Goal: Task Accomplishment & Management: Use online tool/utility

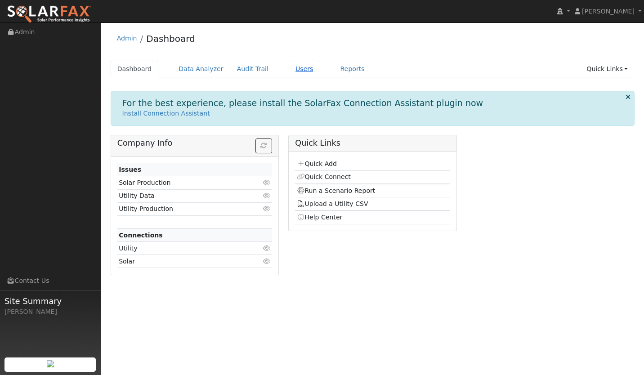
click at [289, 70] on link "Users" at bounding box center [304, 69] width 31 height 17
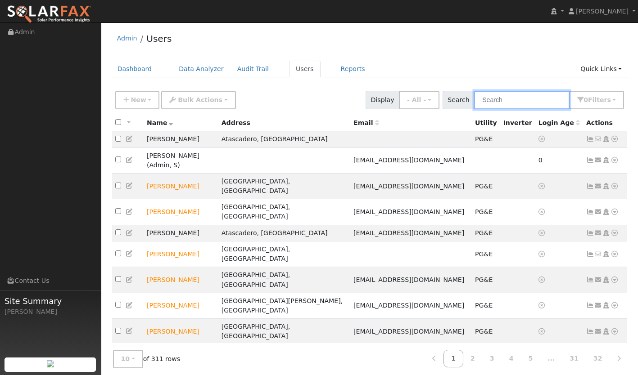
click at [512, 98] on input "text" at bounding box center [521, 100] width 95 height 18
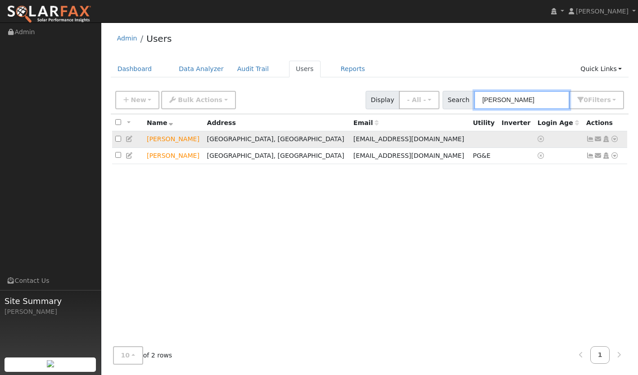
type input "joel"
click at [612, 141] on icon at bounding box center [614, 139] width 8 height 6
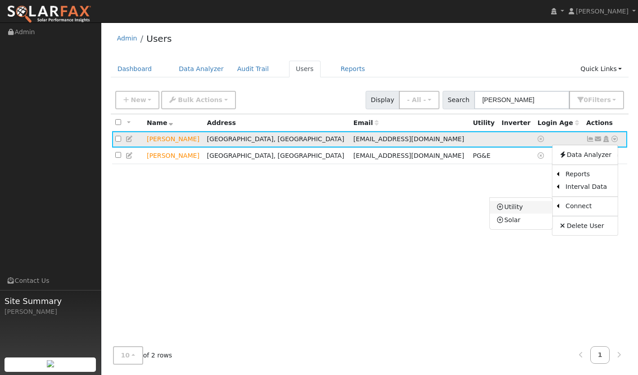
click at [531, 206] on link "Utility" at bounding box center [521, 207] width 63 height 13
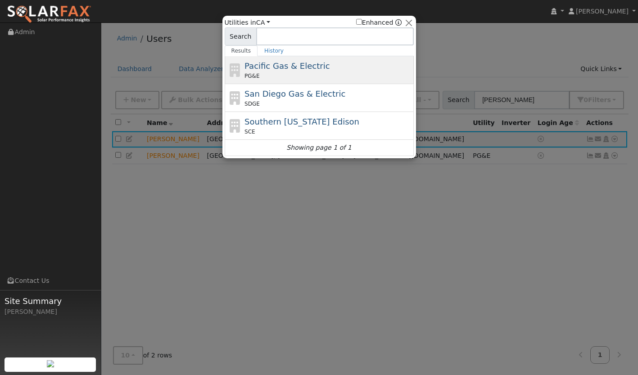
click at [310, 68] on span "Pacific Gas & Electric" at bounding box center [286, 65] width 85 height 9
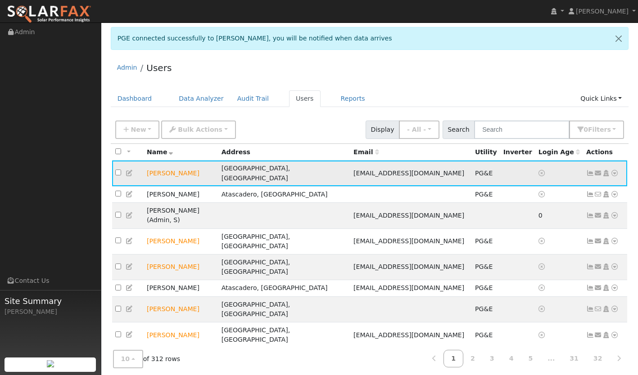
click at [589, 170] on icon at bounding box center [590, 173] width 8 height 6
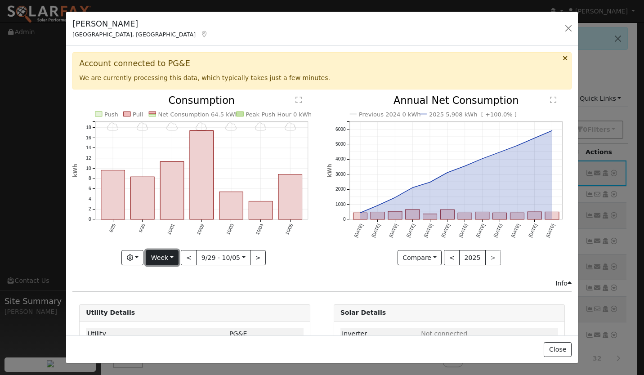
click at [159, 256] on button "Week" at bounding box center [162, 257] width 33 height 15
click at [156, 310] on link "Year" at bounding box center [177, 314] width 63 height 13
type input "[DATE]"
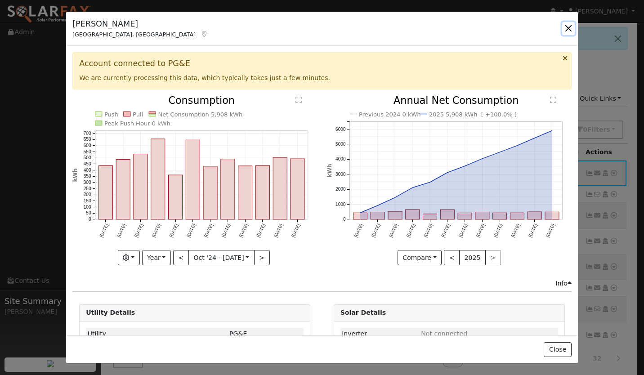
click at [567, 25] on button "button" at bounding box center [568, 28] width 13 height 13
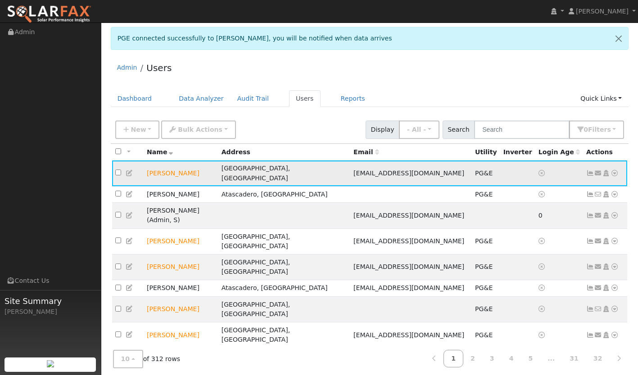
click at [615, 170] on icon at bounding box center [614, 173] width 8 height 6
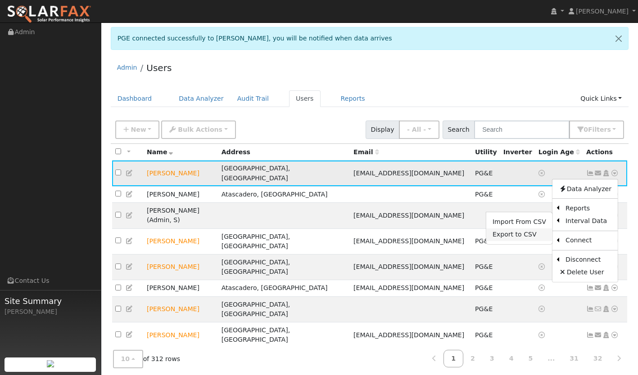
click at [526, 231] on link "Export to CSV" at bounding box center [519, 235] width 66 height 13
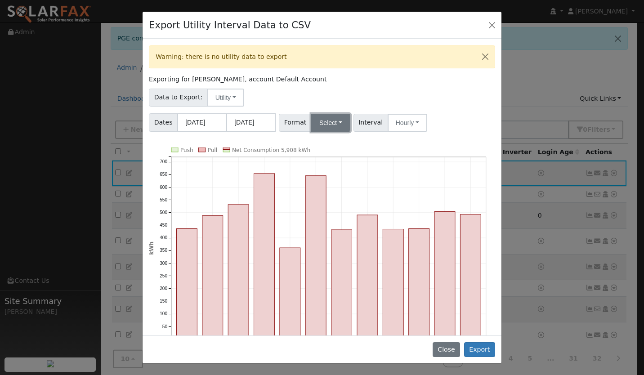
click at [311, 117] on button "Select" at bounding box center [330, 123] width 39 height 18
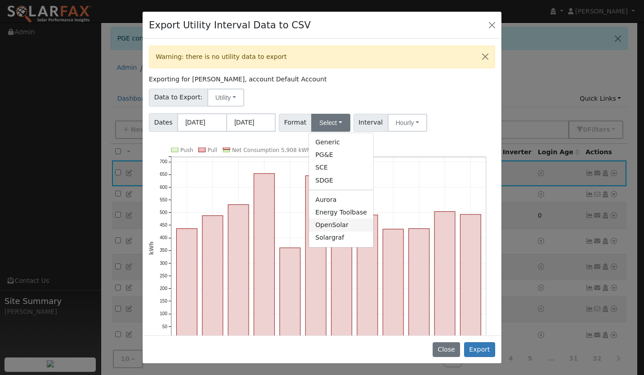
click at [329, 226] on link "OpenSolar" at bounding box center [341, 225] width 64 height 13
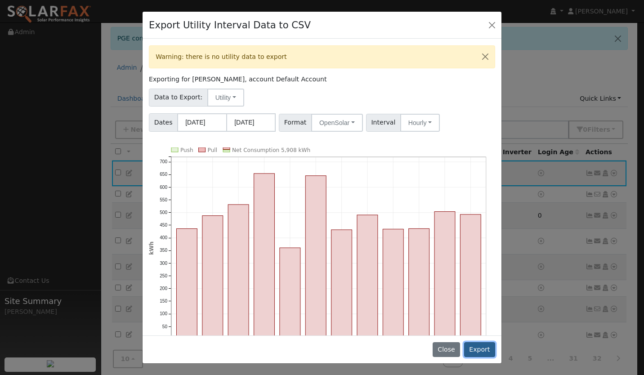
click at [481, 352] on button "Export" at bounding box center [479, 349] width 31 height 15
